Goal: Register for event/course

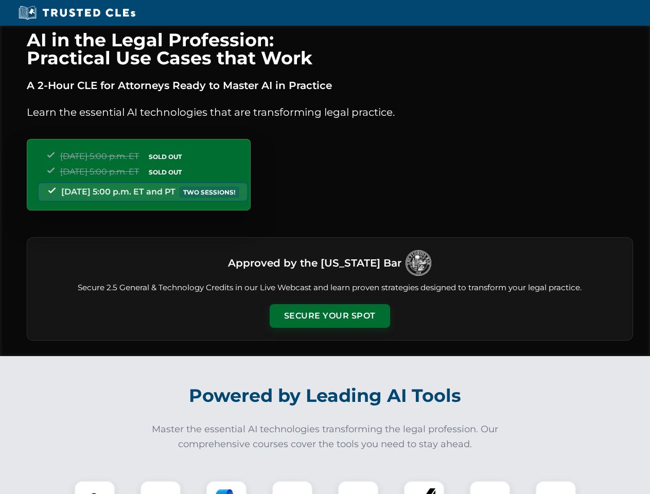
click at [329, 316] on button "Secure Your Spot" at bounding box center [330, 316] width 120 height 24
click at [95, 488] on img at bounding box center [95, 501] width 30 height 30
click at [161, 488] on div at bounding box center [160, 501] width 41 height 41
click at [227, 488] on div at bounding box center [226, 501] width 41 height 41
click at [292, 488] on img at bounding box center [292, 501] width 29 height 29
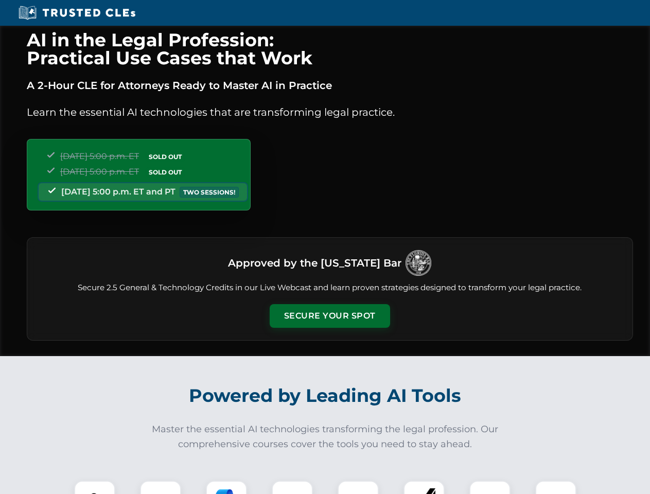
click at [358, 488] on div at bounding box center [358, 501] width 41 height 41
click at [424, 488] on div at bounding box center [424, 501] width 41 height 41
